Goal: Find specific page/section: Locate item on page

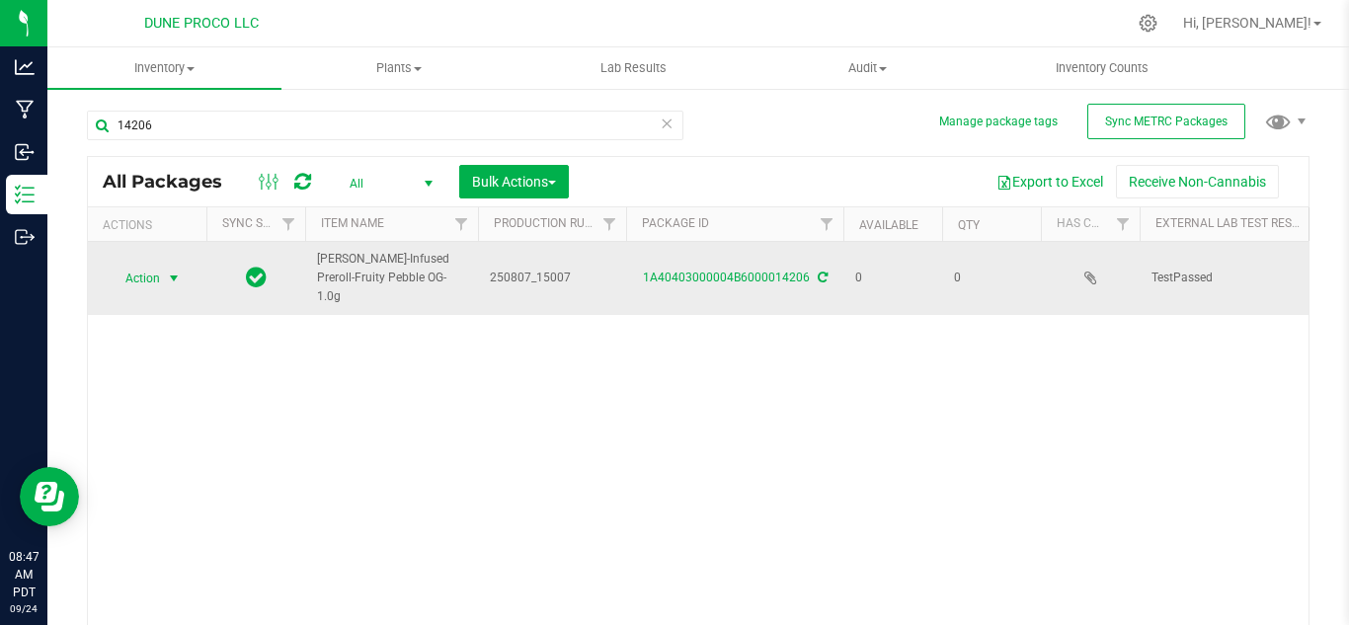
click at [174, 271] on span "select" at bounding box center [174, 279] width 16 height 16
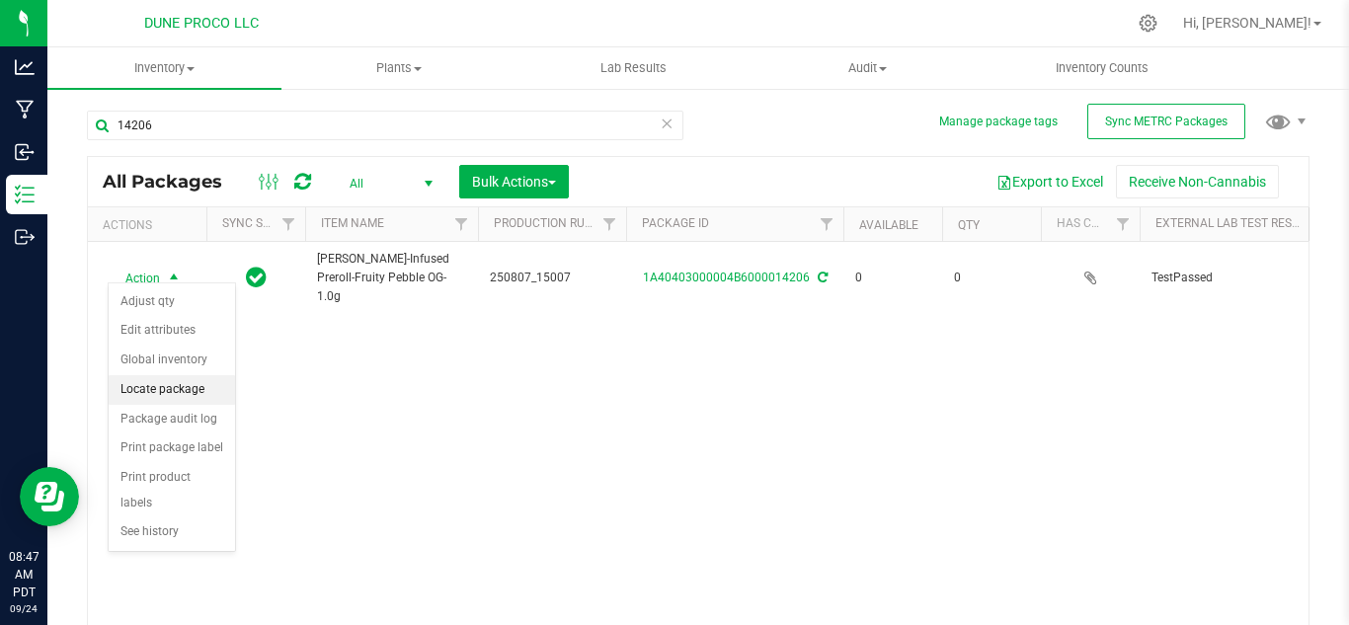
click at [161, 385] on li "Locate package" at bounding box center [172, 390] width 126 height 30
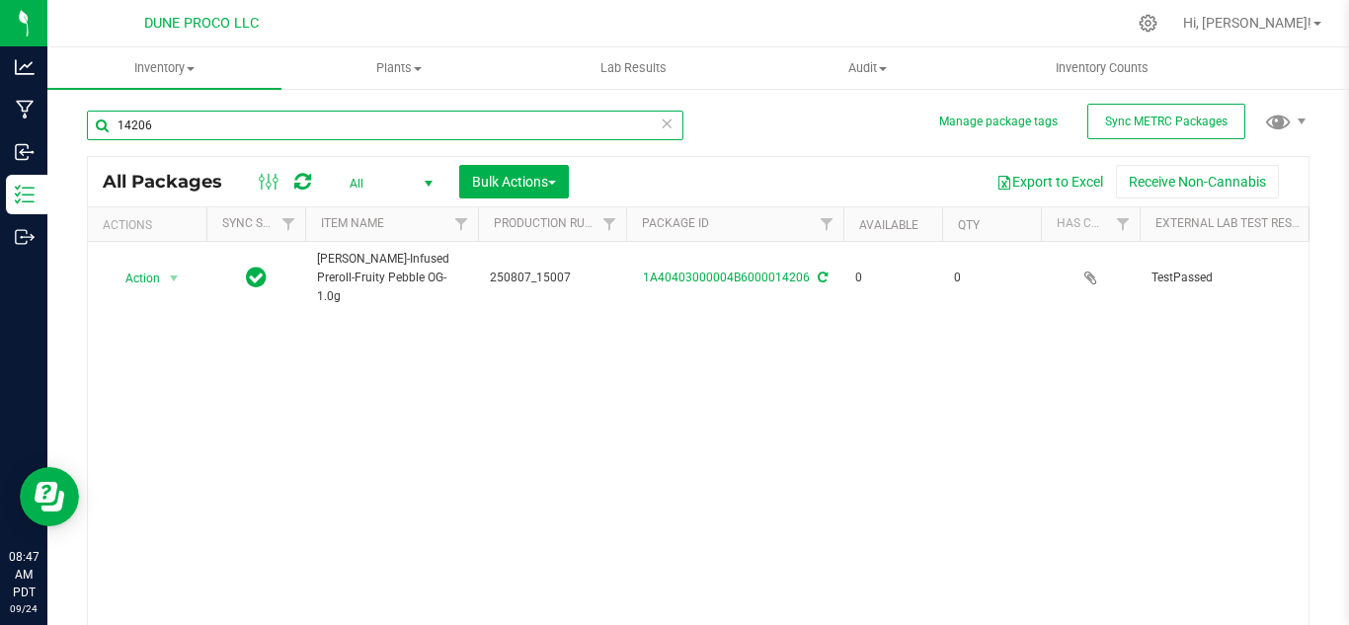
click at [286, 117] on input "14206" at bounding box center [385, 126] width 596 height 30
type input "1"
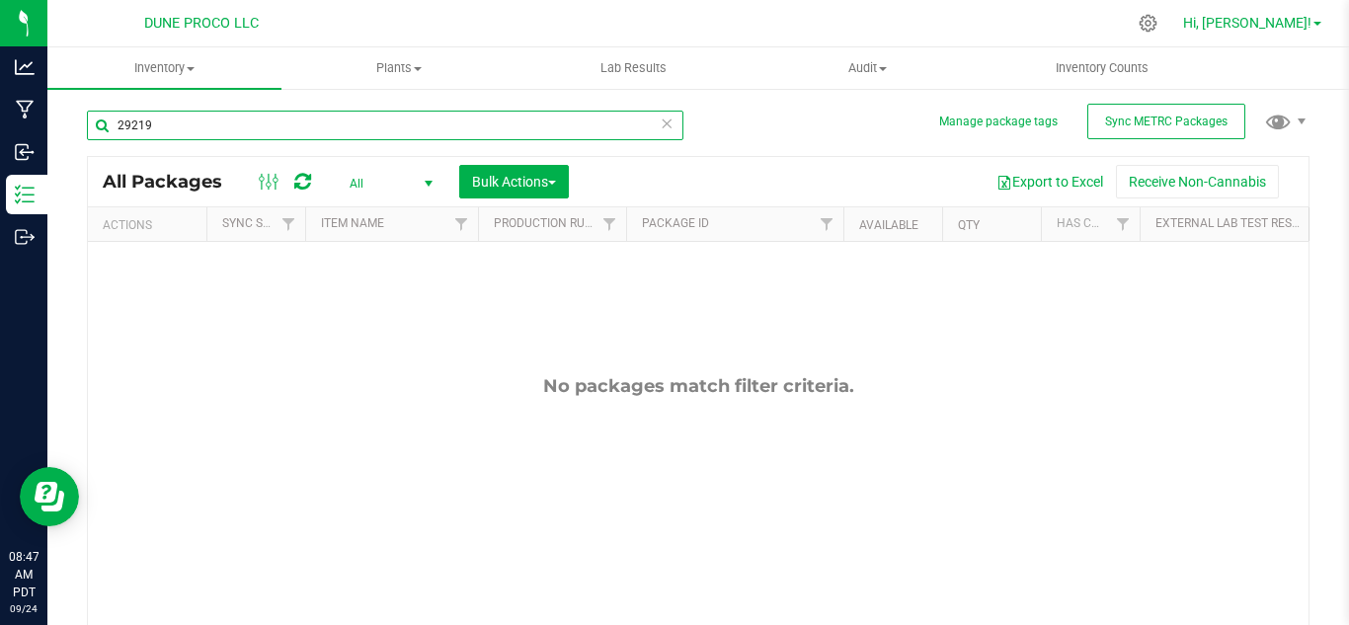
type input "29219"
click at [1315, 23] on span at bounding box center [1317, 24] width 8 height 4
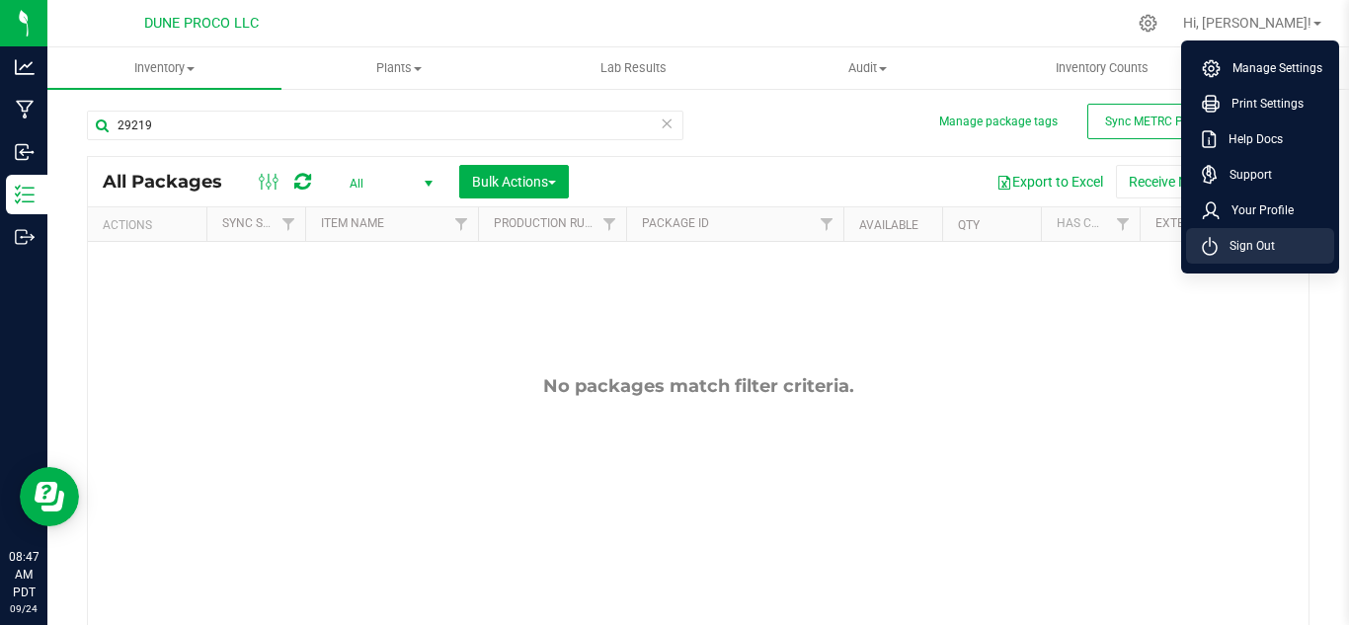
click at [1260, 252] on span "Sign Out" at bounding box center [1246, 246] width 57 height 20
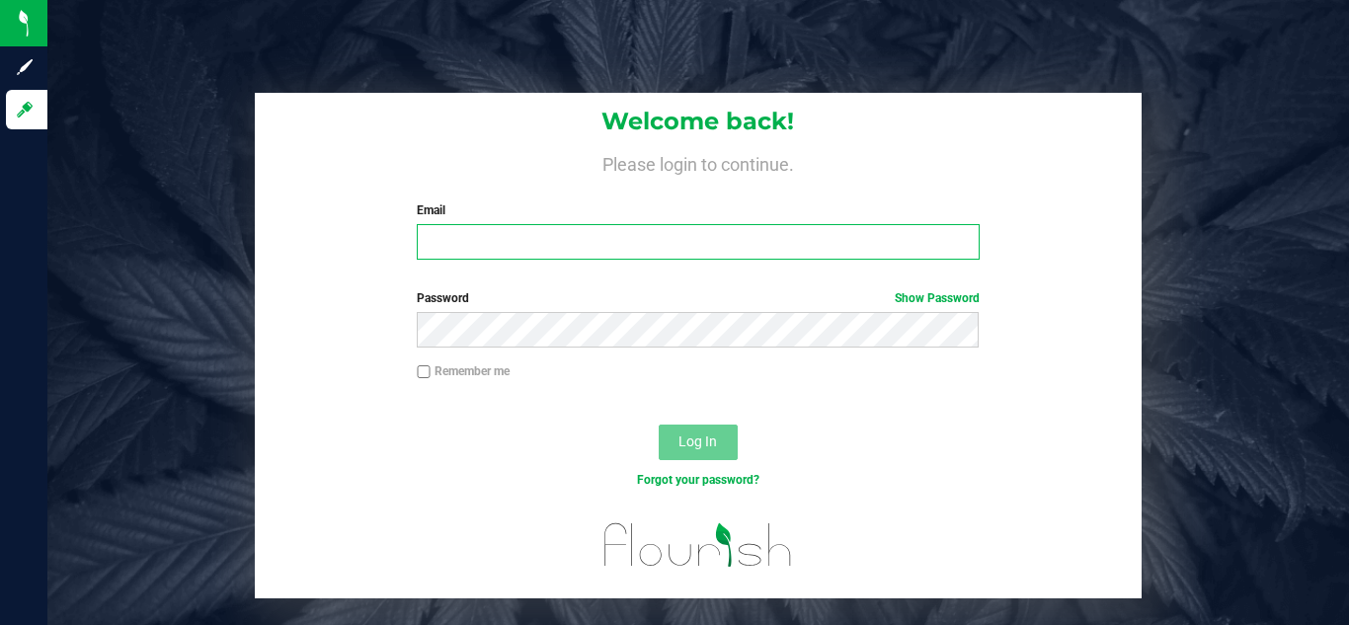
click at [882, 254] on input "Email" at bounding box center [698, 242] width 562 height 36
type input "[PERSON_NAME][EMAIL_ADDRESS][PERSON_NAME][DOMAIN_NAME]"
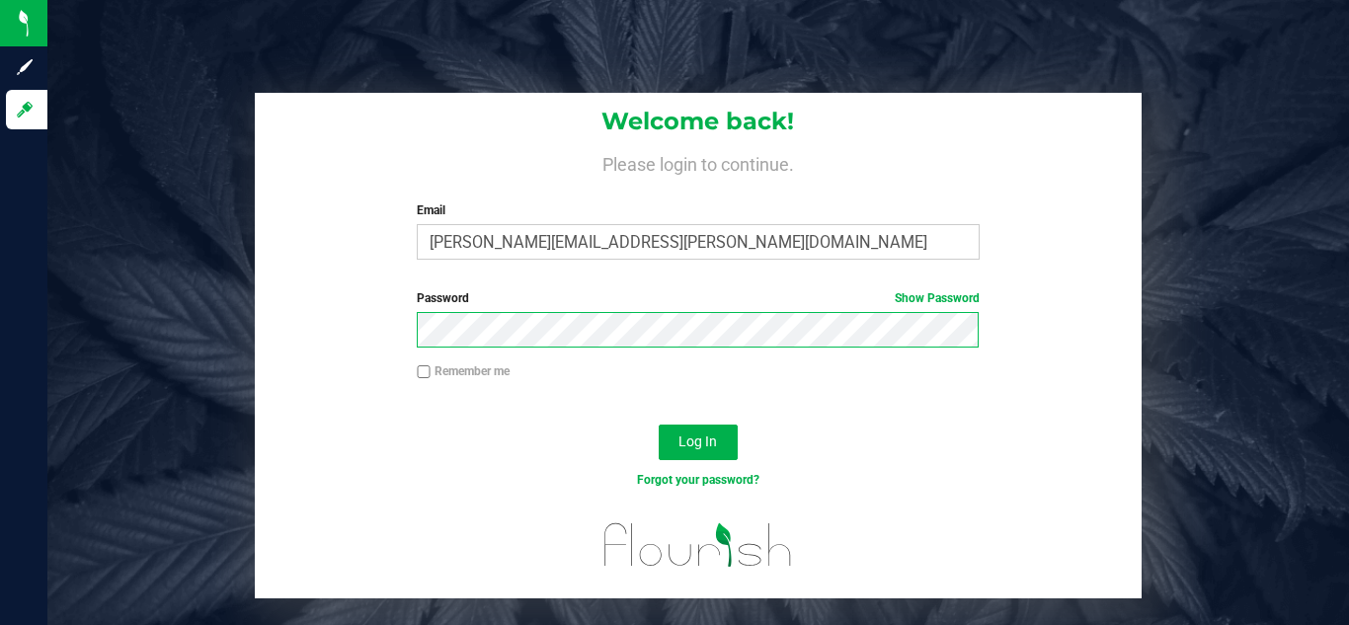
click at [659, 425] on button "Log In" at bounding box center [698, 443] width 79 height 36
